Goal: Transaction & Acquisition: Purchase product/service

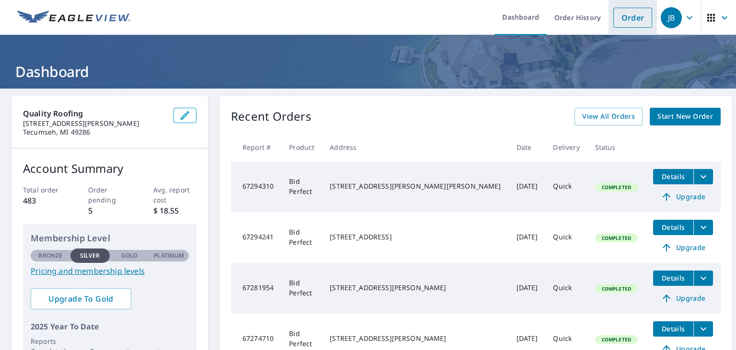
click at [631, 22] on link "Order" at bounding box center [632, 18] width 39 height 20
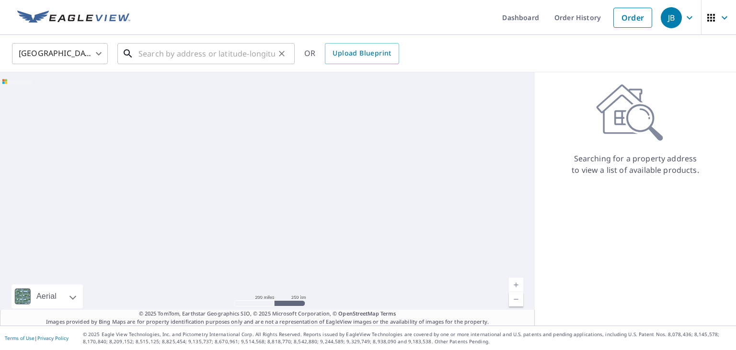
click at [174, 55] on input "text" at bounding box center [207, 53] width 137 height 27
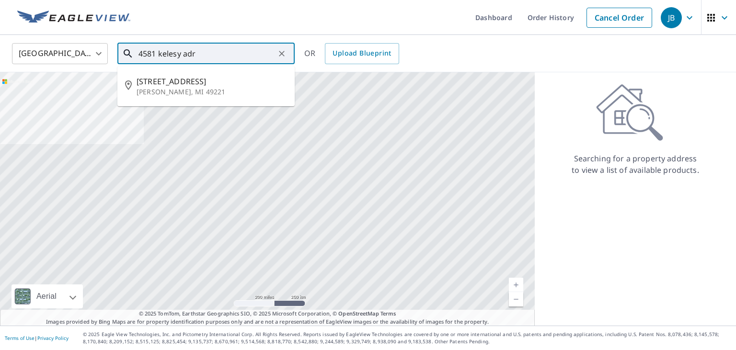
click at [153, 90] on p "[PERSON_NAME], MI 49221" at bounding box center [212, 92] width 150 height 10
type input "[STREET_ADDRESS][PERSON_NAME]"
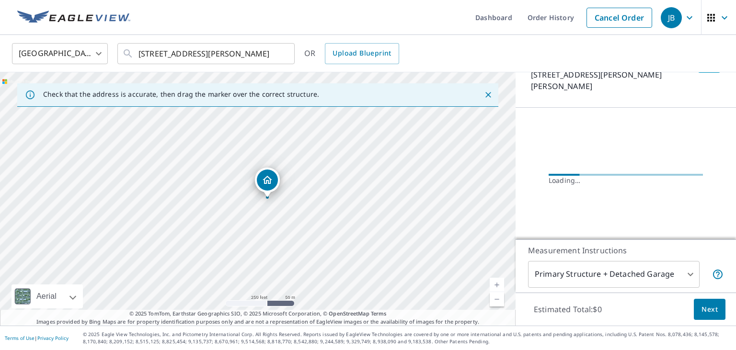
scroll to position [73, 0]
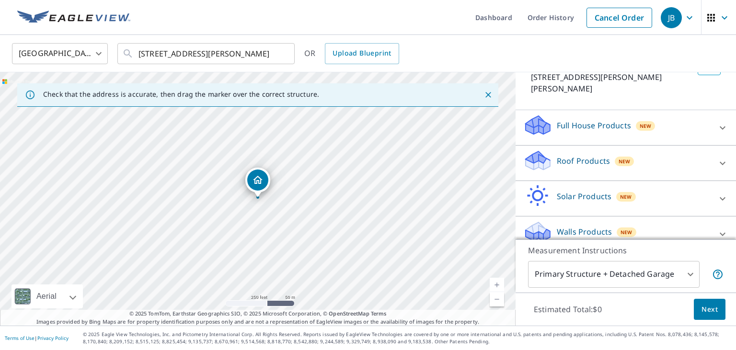
click at [685, 154] on div "Roof Products New" at bounding box center [617, 163] width 188 height 27
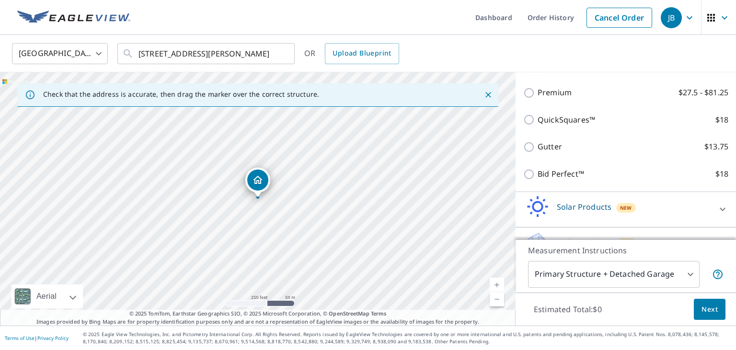
scroll to position [183, 0]
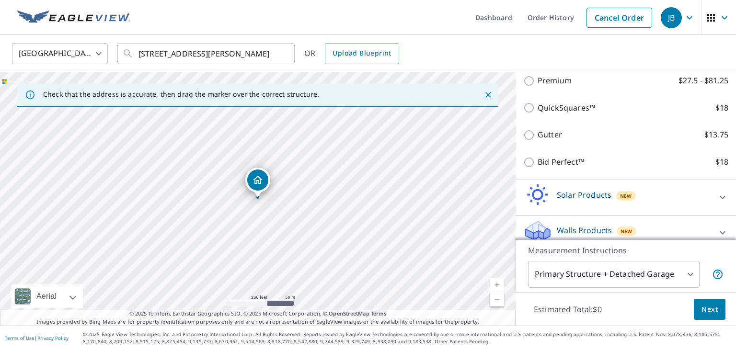
click at [530, 157] on input "Bid Perfect™ $18" at bounding box center [530, 163] width 14 height 12
checkbox input "true"
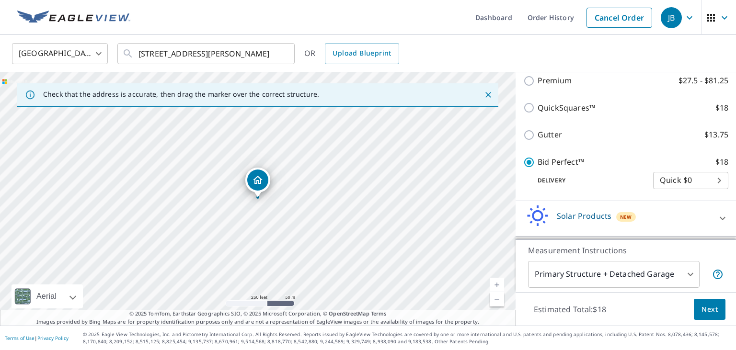
scroll to position [214, 0]
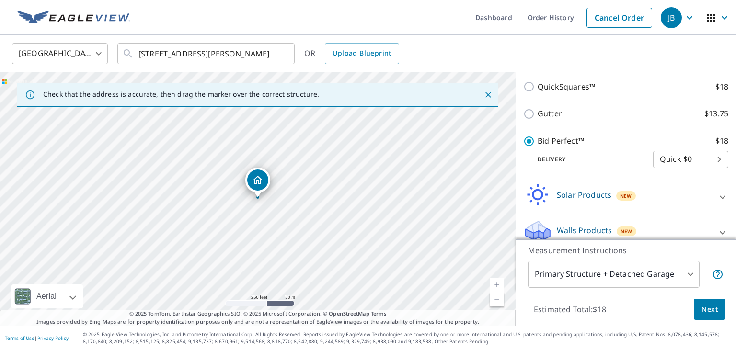
click at [708, 312] on span "Next" at bounding box center [710, 310] width 16 height 12
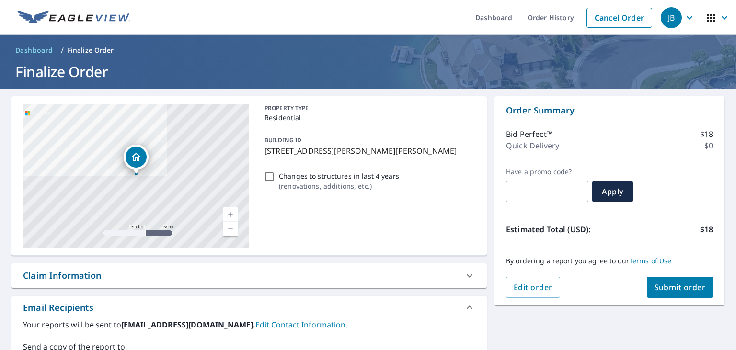
click at [682, 288] on span "Submit order" at bounding box center [680, 287] width 51 height 11
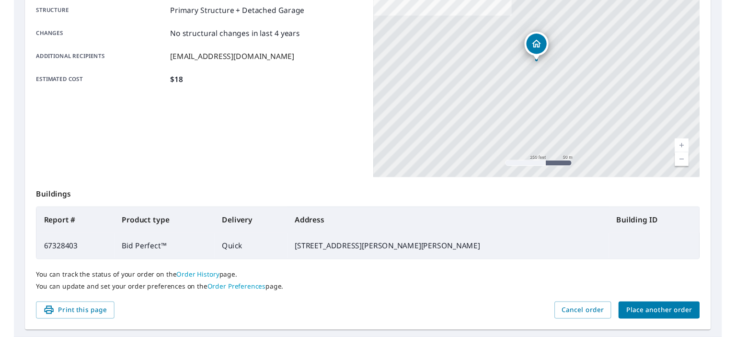
scroll to position [213, 0]
